Goal: Task Accomplishment & Management: Manage account settings

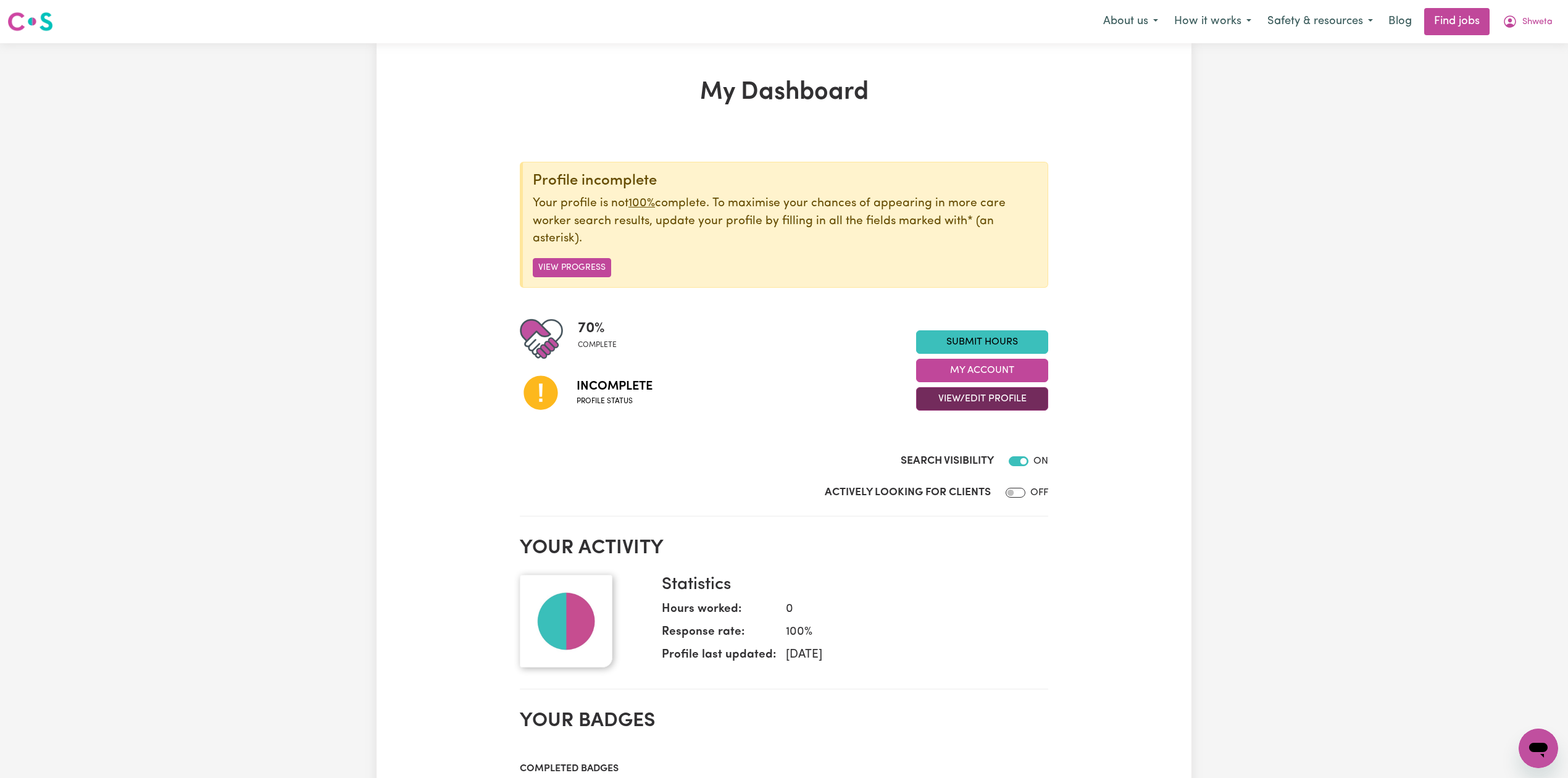
drag, startPoint x: 941, startPoint y: 398, endPoint x: 939, endPoint y: 409, distance: 11.2
click at [942, 399] on button "View/Edit Profile" at bounding box center [982, 399] width 132 height 24
click at [935, 457] on link "Edit Profile" at bounding box center [974, 456] width 115 height 25
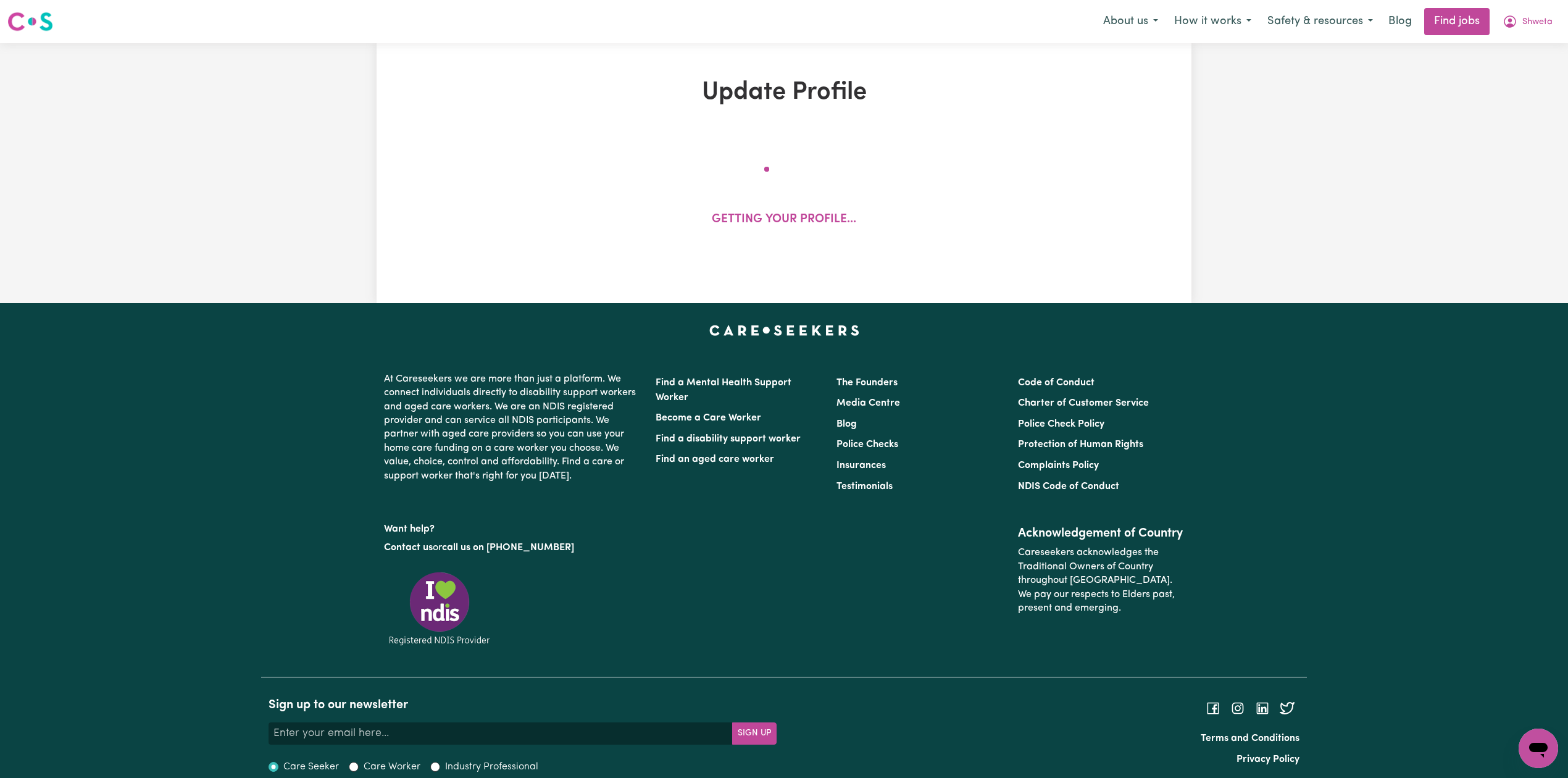
select select "[DEMOGRAPHIC_DATA]"
select select "[DEMOGRAPHIC_DATA] Citizen"
select select "Studying a healthcare related degree or qualification"
select select "40"
select select "45"
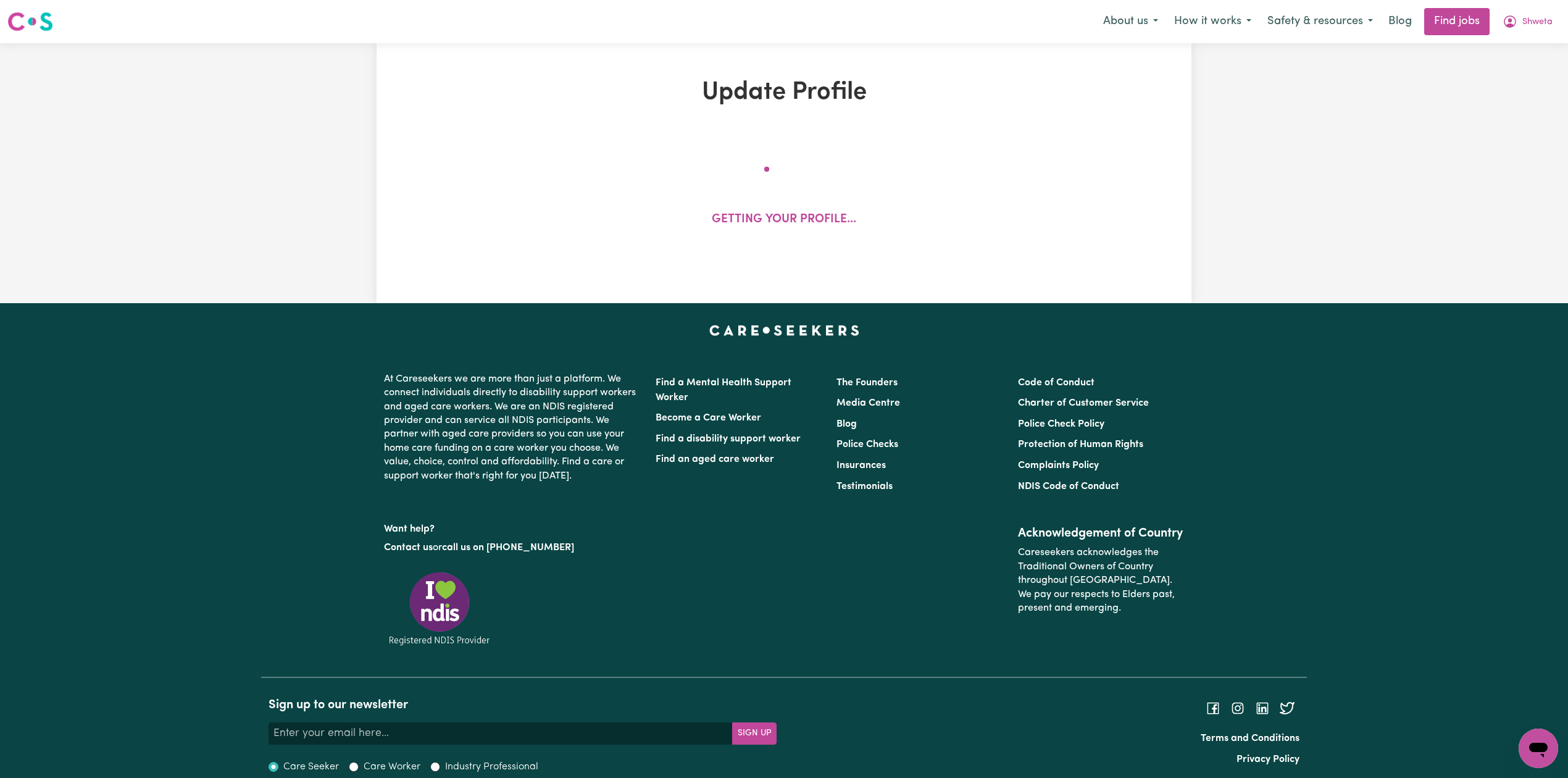
select select "60"
select select "75"
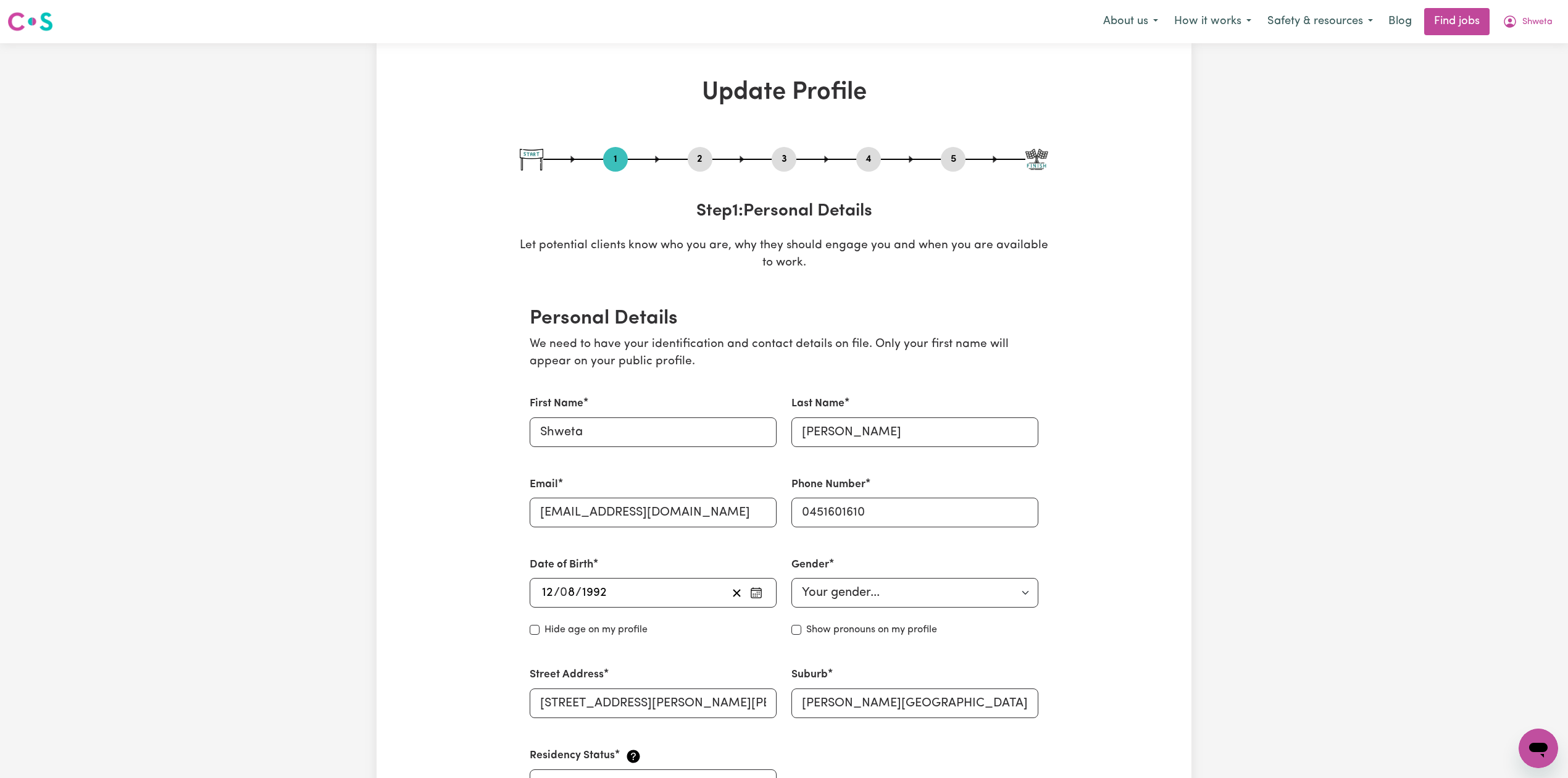
click at [697, 161] on button "2" at bounding box center [700, 160] width 25 height 16
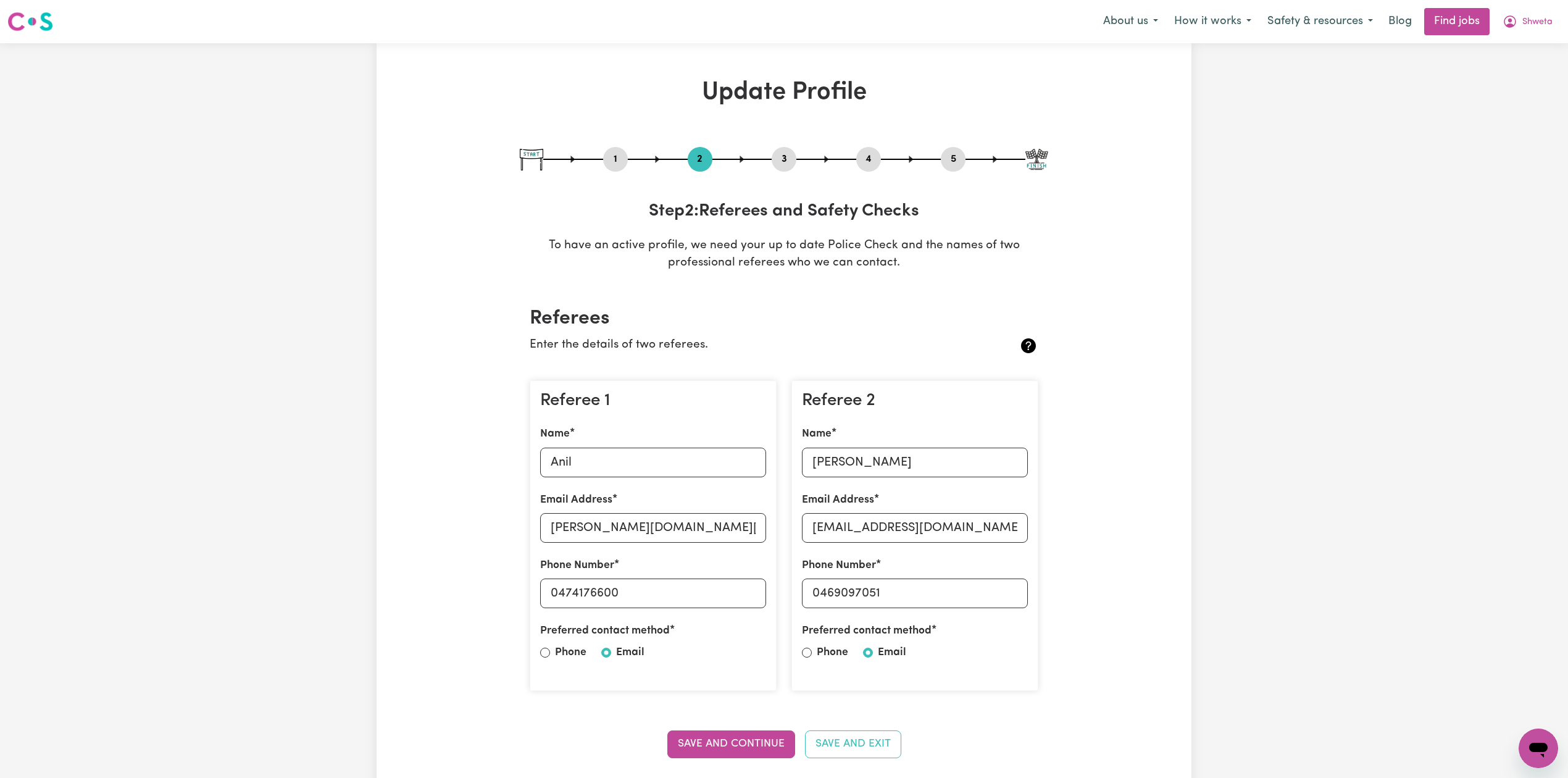
scroll to position [82, 0]
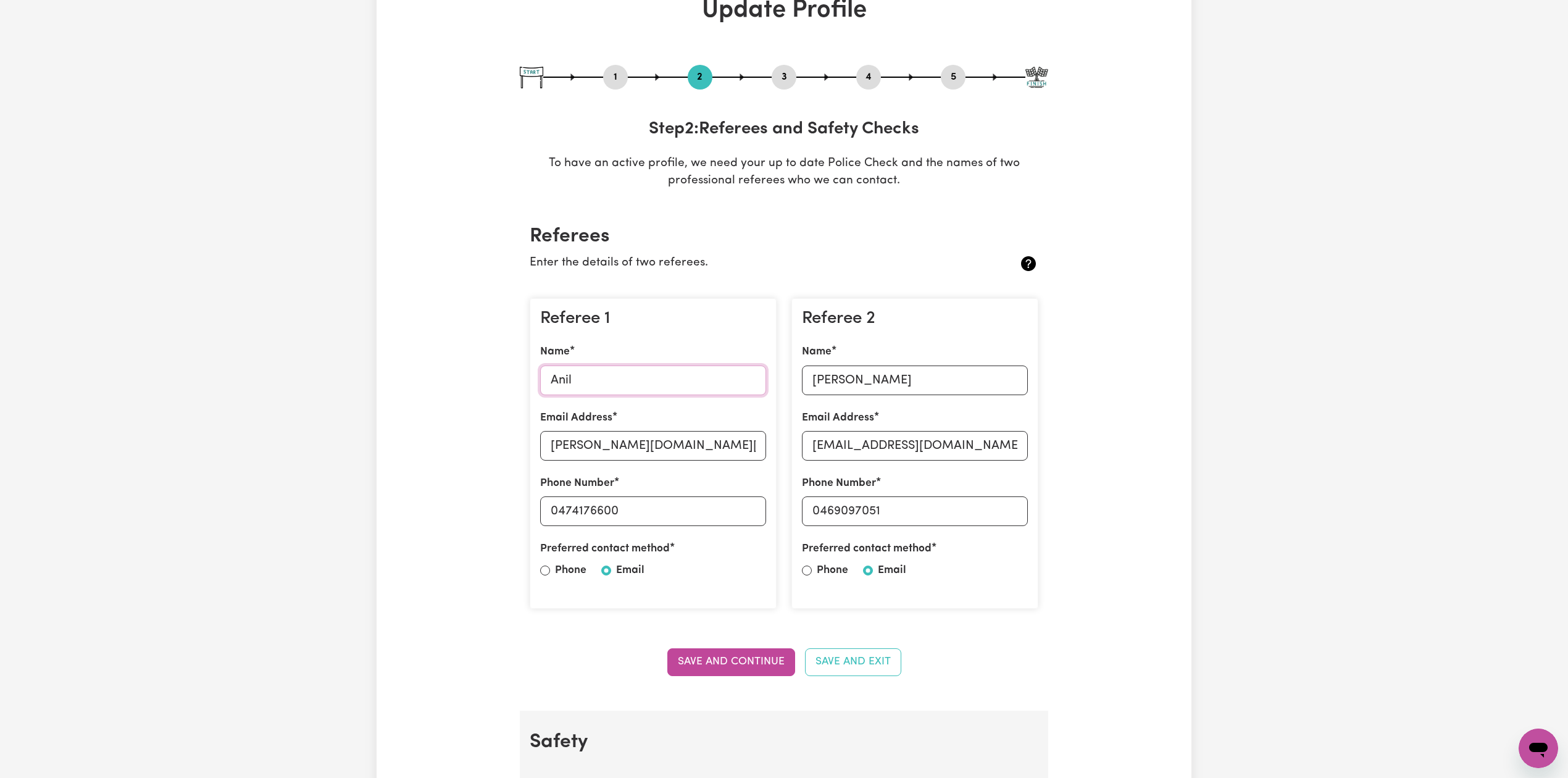
click at [574, 376] on input "Anil" at bounding box center [653, 381] width 226 height 30
click at [596, 455] on input "[PERSON_NAME][DOMAIN_NAME][EMAIL_ADDRESS][DOMAIN_NAME]" at bounding box center [653, 446] width 226 height 30
click at [655, 515] on input "0474176600" at bounding box center [653, 512] width 226 height 30
drag, startPoint x: 556, startPoint y: 510, endPoint x: 694, endPoint y: 510, distance: 138.0
click at [694, 510] on input "0474176600" at bounding box center [653, 512] width 226 height 30
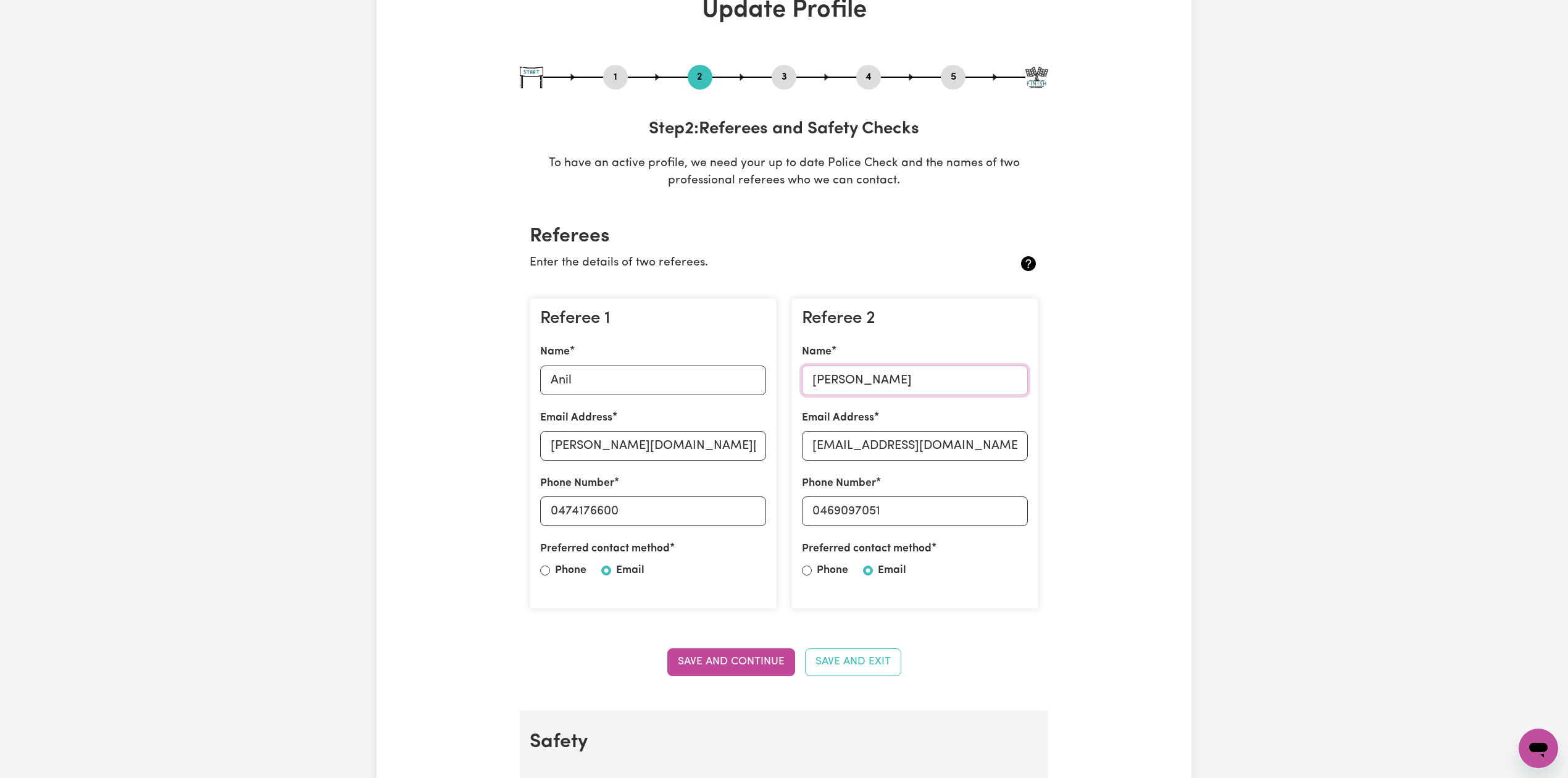
click at [868, 394] on input "[PERSON_NAME]" at bounding box center [915, 381] width 226 height 30
click at [954, 446] on input "[EMAIL_ADDRESS][DOMAIN_NAME]" at bounding box center [915, 446] width 226 height 30
drag, startPoint x: 819, startPoint y: 510, endPoint x: 947, endPoint y: 509, distance: 128.0
click at [947, 509] on input "0469097051" at bounding box center [915, 512] width 226 height 30
drag, startPoint x: 968, startPoint y: 79, endPoint x: 947, endPoint y: 87, distance: 22.5
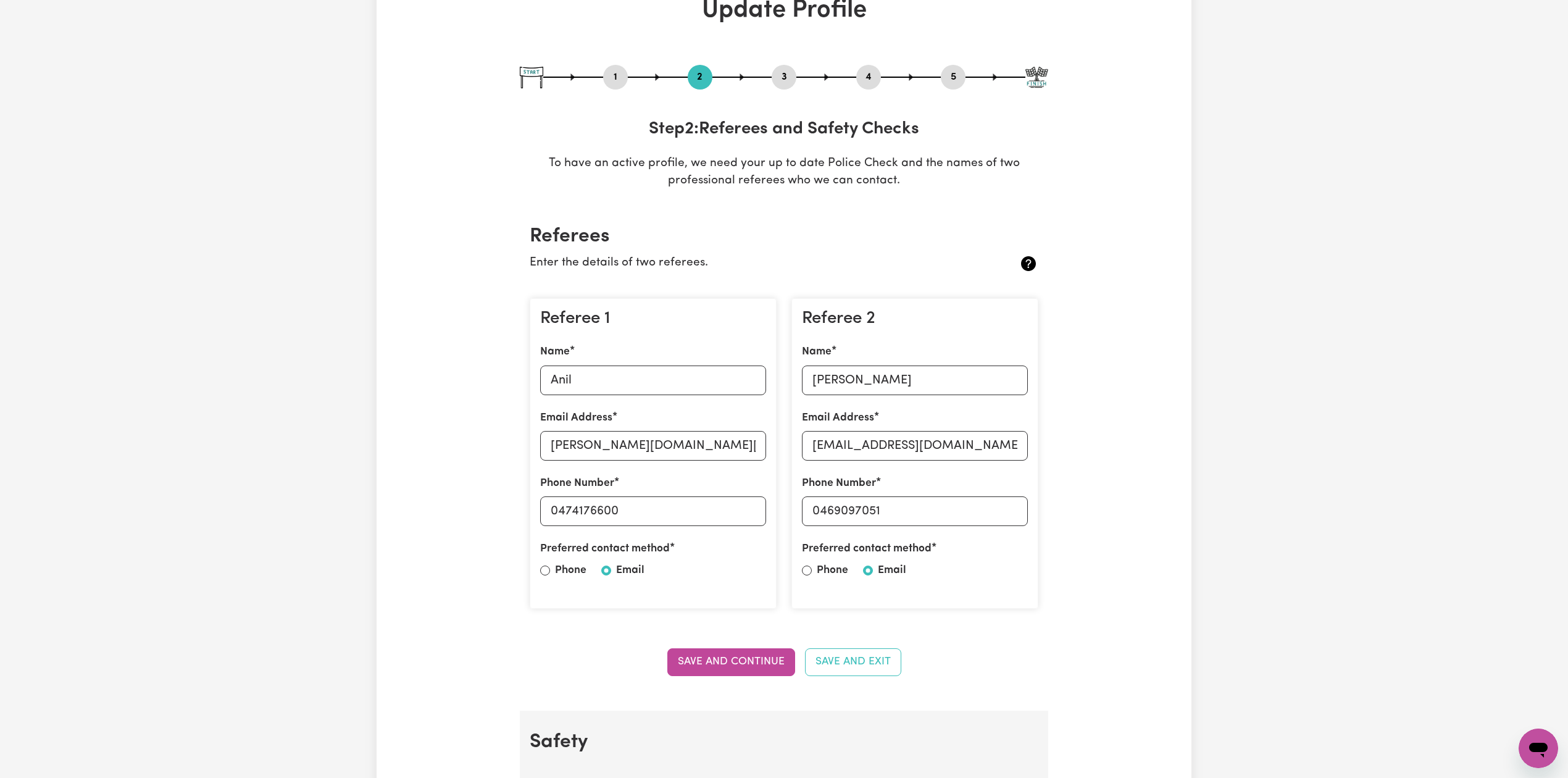
click at [958, 83] on div "1 2 3 4 5" at bounding box center [784, 77] width 528 height 25
click at [946, 87] on div "5" at bounding box center [954, 77] width 25 height 25
drag, startPoint x: 954, startPoint y: 73, endPoint x: 941, endPoint y: 101, distance: 30.9
click at [954, 73] on button "5" at bounding box center [954, 77] width 25 height 16
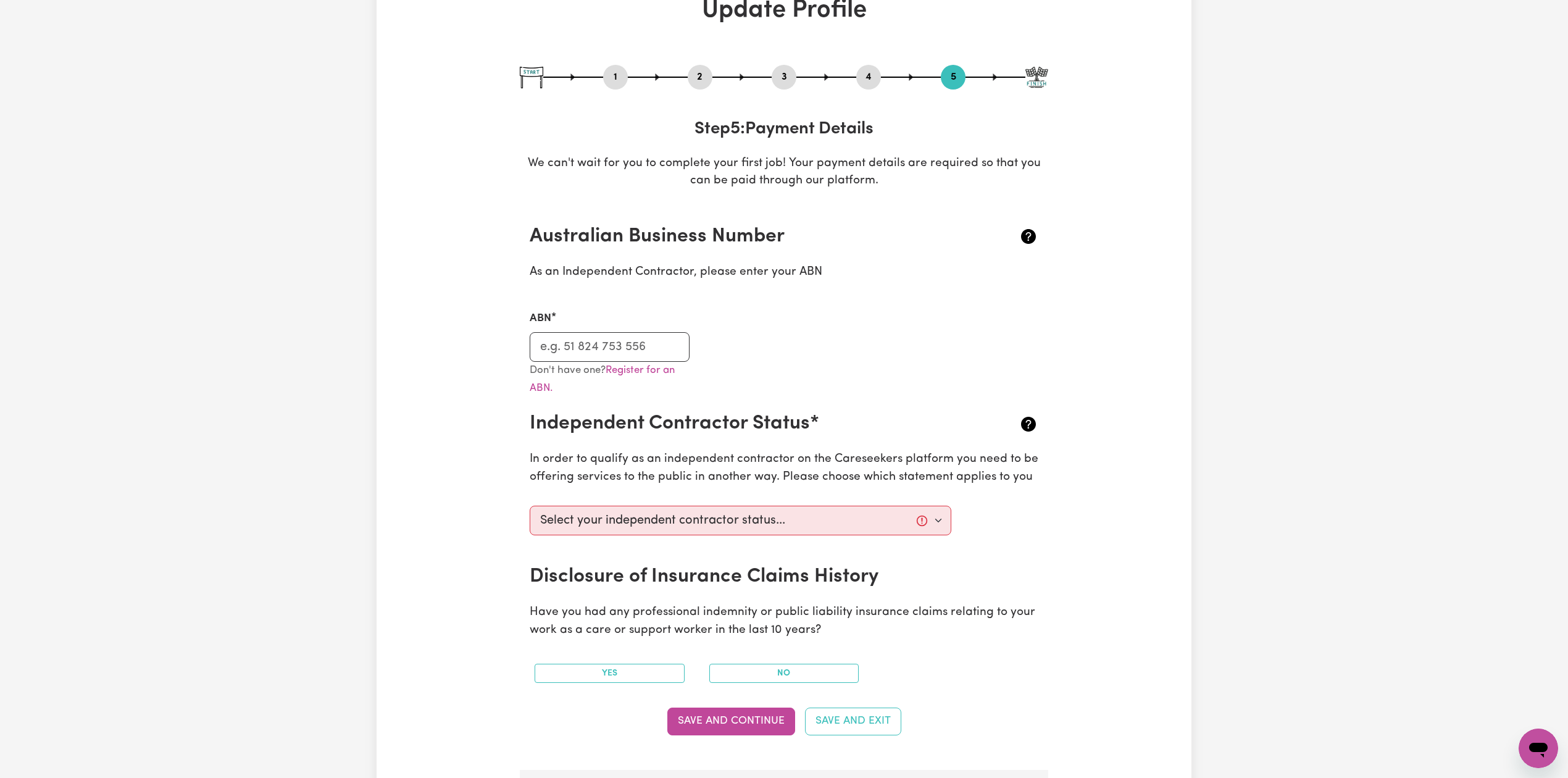
scroll to position [0, 0]
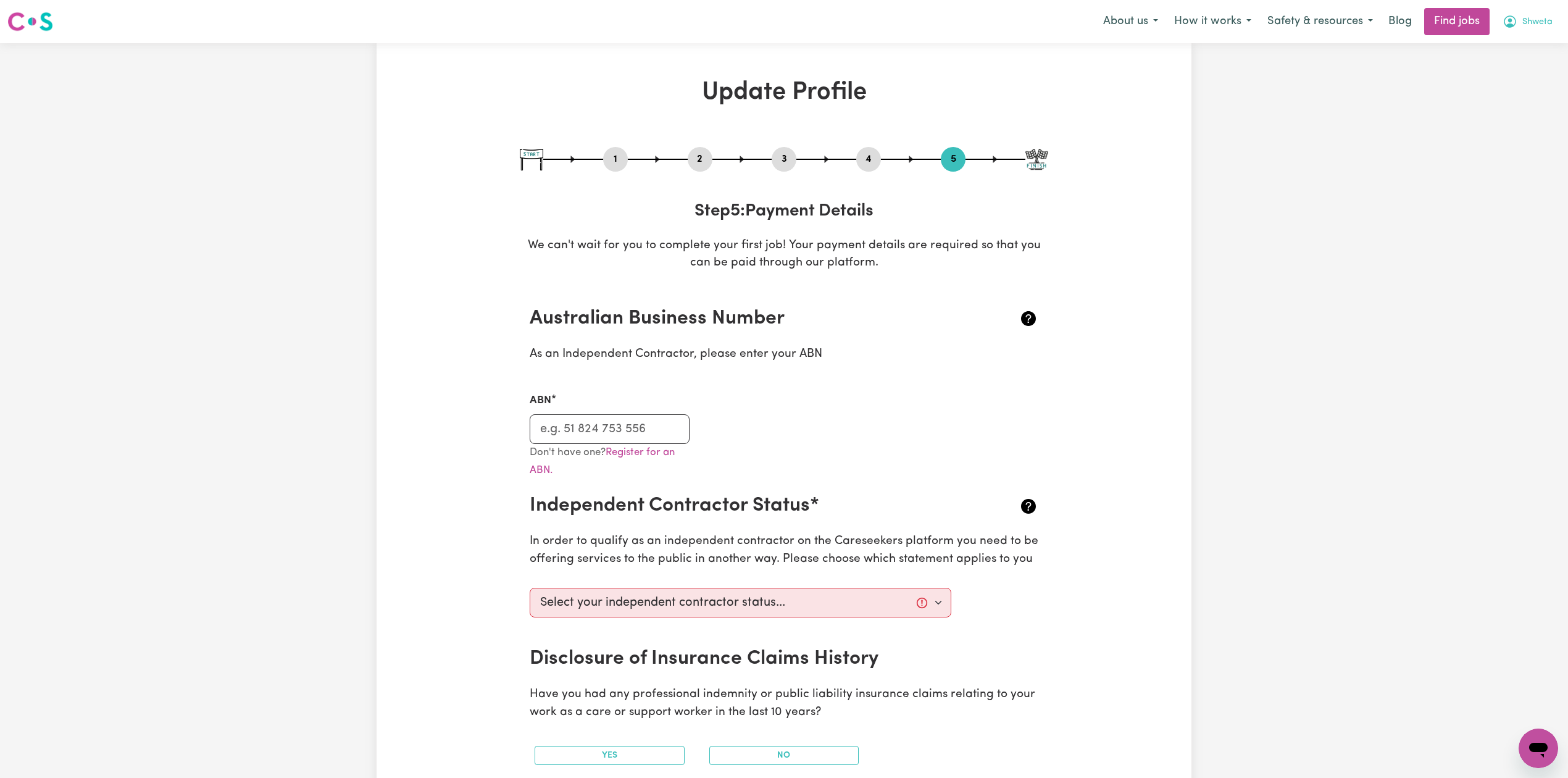
click at [1534, 15] on button "Shweta" at bounding box center [1528, 22] width 66 height 26
click at [1516, 94] on link "Logout" at bounding box center [1511, 95] width 97 height 24
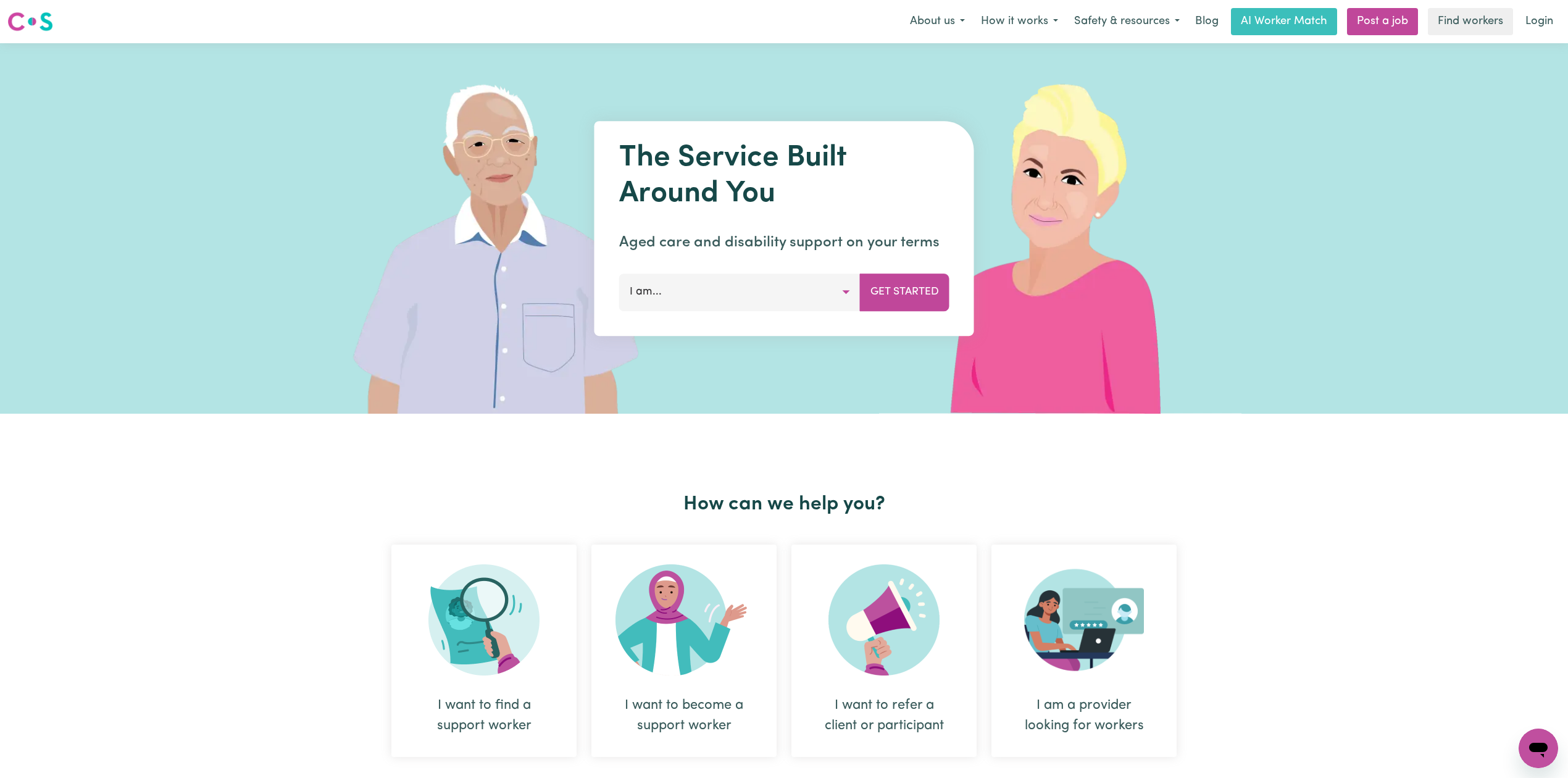
click at [1561, 17] on div "Menu About us How it works Safety & resources Blog AI Worker Match Post a job F…" at bounding box center [784, 22] width 1568 height 29
click at [1524, 16] on link "Login" at bounding box center [1539, 22] width 42 height 27
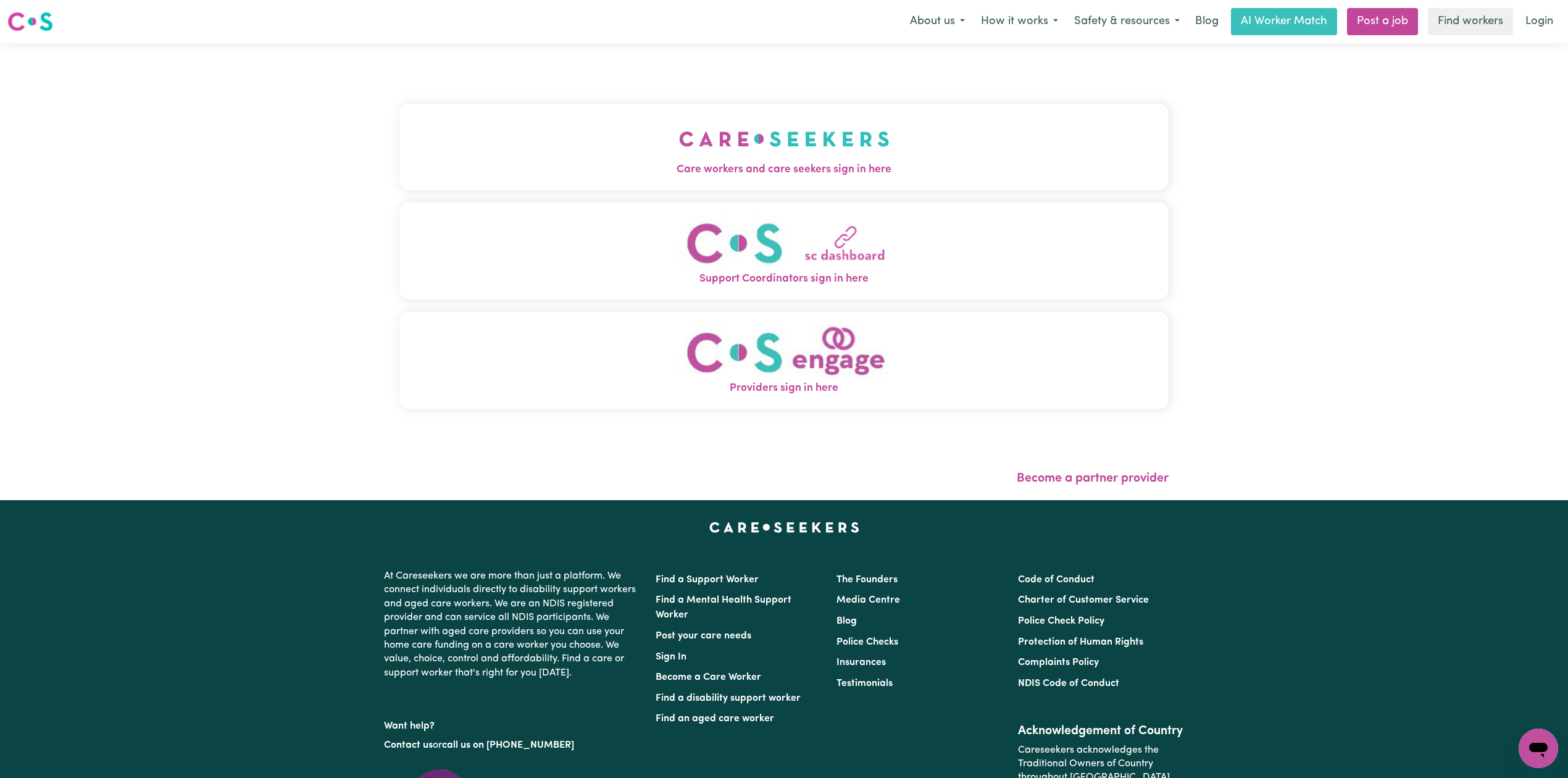
click at [574, 173] on span "Care workers and care seekers sign in here" at bounding box center [783, 170] width 769 height 16
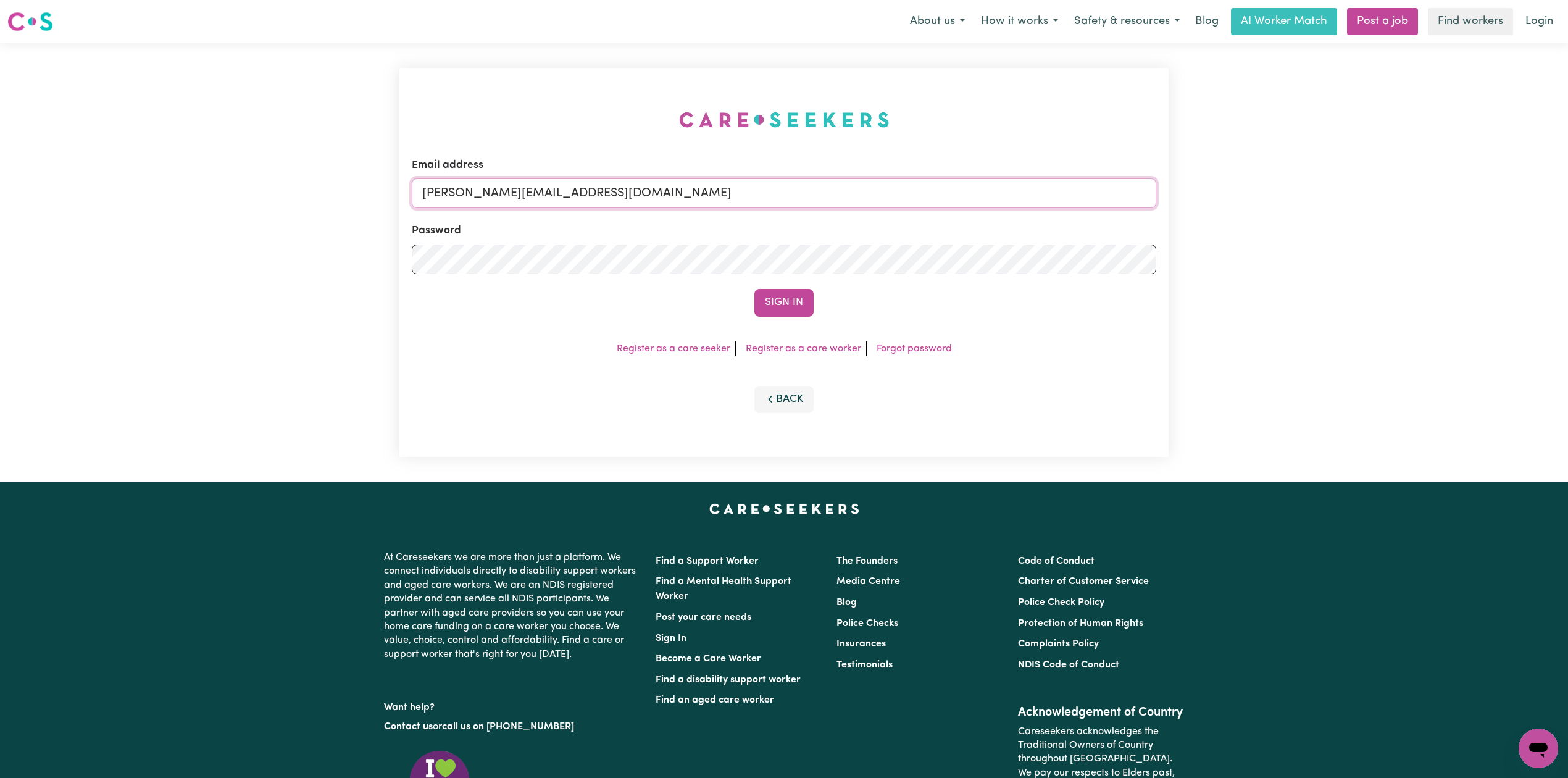
drag, startPoint x: 562, startPoint y: 188, endPoint x: 544, endPoint y: 209, distance: 27.7
click at [562, 188] on input "[PERSON_NAME][EMAIL_ADDRESS][DOMAIN_NAME]" at bounding box center [784, 193] width 745 height 30
click at [844, 248] on form "Email address Superuser~[EMAIL_ADDRESS][DOMAIN_NAME] Password Sign In" at bounding box center [784, 236] width 745 height 159
type input "Superuser~[EMAIL_ADDRESS][DOMAIN_NAME]"
click at [762, 310] on button "Sign In" at bounding box center [784, 303] width 59 height 27
